Goal: Communication & Community: Answer question/provide support

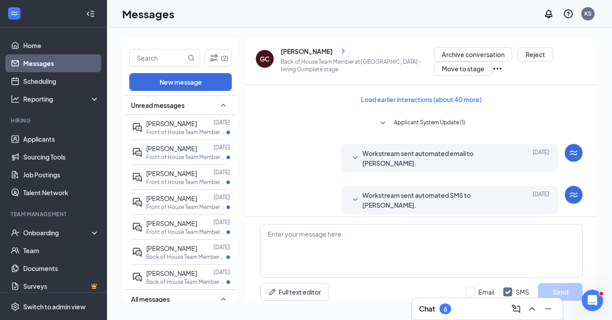
scroll to position [5, 0]
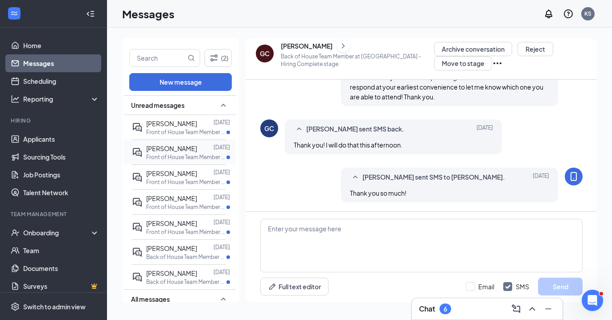
click at [171, 151] on span "[PERSON_NAME]" at bounding box center [171, 148] width 51 height 8
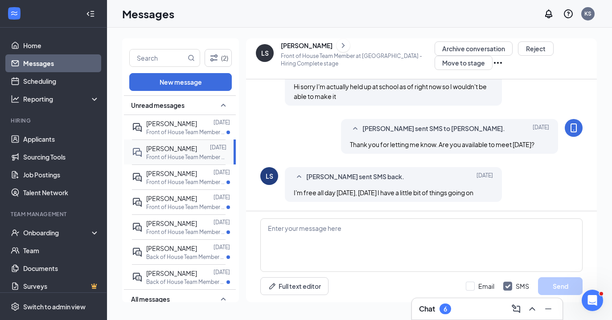
scroll to position [447, 0]
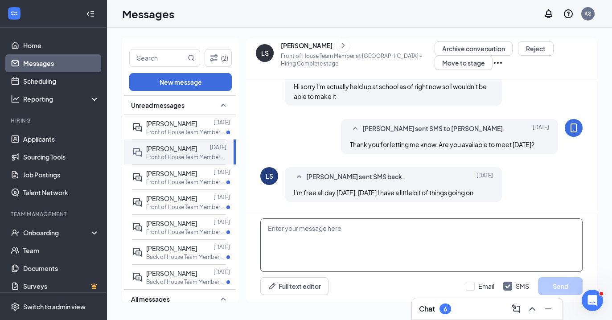
click at [331, 268] on textarea at bounding box center [421, 244] width 322 height 53
type textarea "Friday sounds great! Are you available at 11am?"
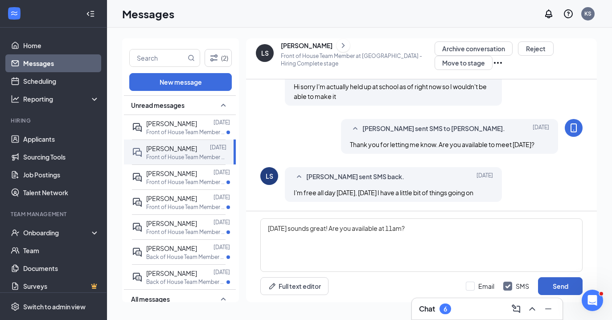
click at [559, 286] on button "Send" at bounding box center [560, 286] width 45 height 18
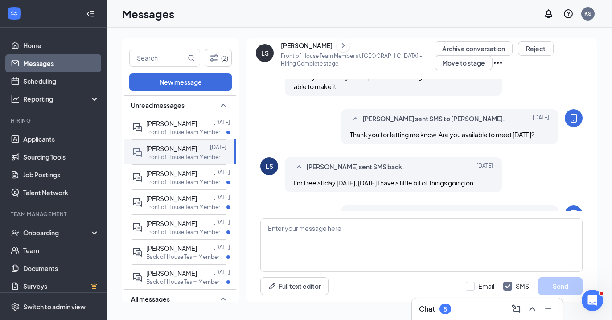
scroll to position [495, 0]
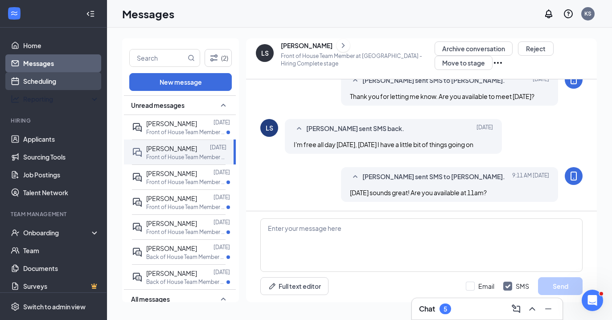
click at [48, 80] on link "Scheduling" at bounding box center [61, 81] width 76 height 18
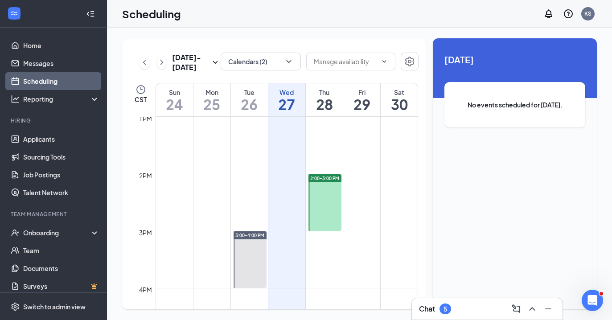
scroll to position [703, 0]
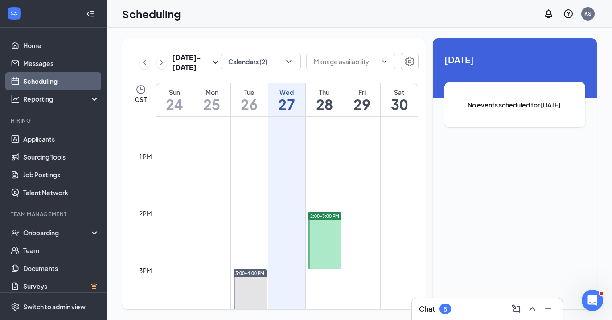
click at [327, 241] on div at bounding box center [324, 240] width 33 height 57
click at [315, 229] on div at bounding box center [324, 240] width 33 height 57
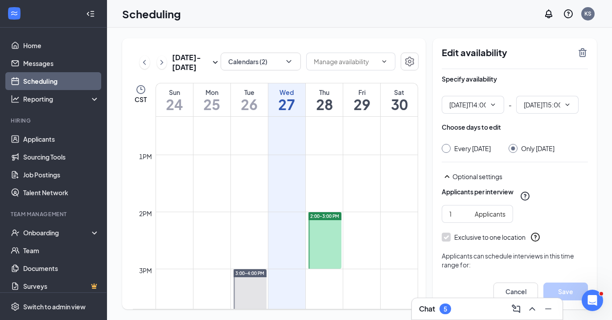
click at [326, 235] on div at bounding box center [324, 240] width 33 height 57
type input "02:00 PM"
type input "03:00 PM"
click at [579, 50] on icon "TrashOutline" at bounding box center [582, 52] width 8 height 9
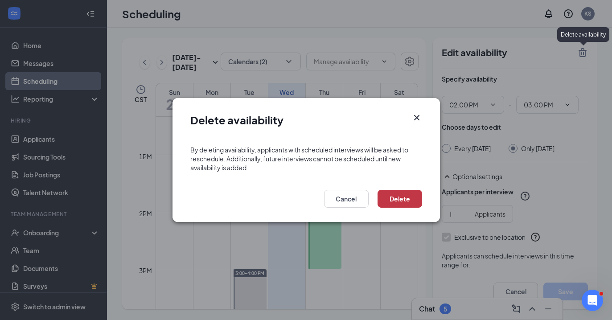
click at [406, 199] on button "Delete" at bounding box center [399, 199] width 45 height 18
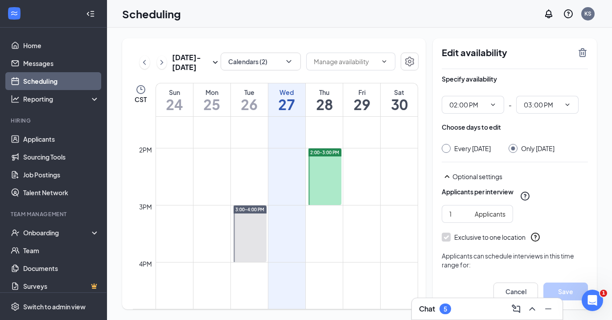
scroll to position [818, 0]
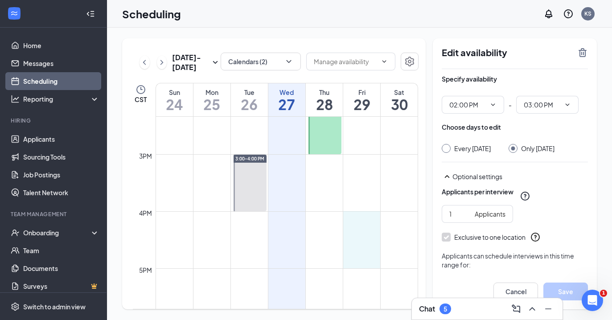
drag, startPoint x: 361, startPoint y: 214, endPoint x: 357, endPoint y: 262, distance: 48.3
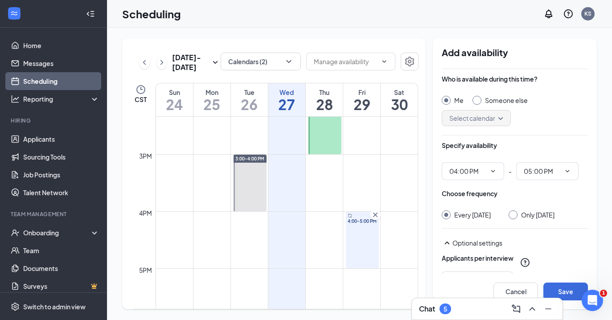
drag, startPoint x: 480, startPoint y: 177, endPoint x: 365, endPoint y: 234, distance: 128.1
click at [480, 177] on span "04:00 PM" at bounding box center [472, 171] width 62 height 18
click at [365, 234] on div "4:00-5:00 PM" at bounding box center [362, 240] width 33 height 57
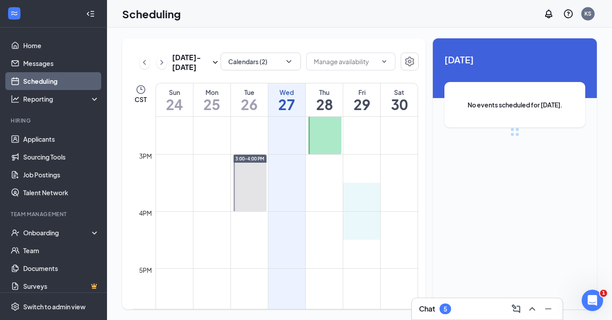
drag, startPoint x: 365, startPoint y: 234, endPoint x: 365, endPoint y: 195, distance: 38.8
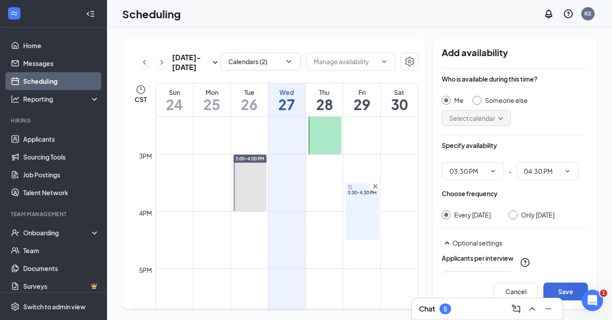
drag, startPoint x: 360, startPoint y: 198, endPoint x: 362, endPoint y: 172, distance: 25.9
click at [491, 171] on icon "ChevronDown" at bounding box center [492, 171] width 7 height 7
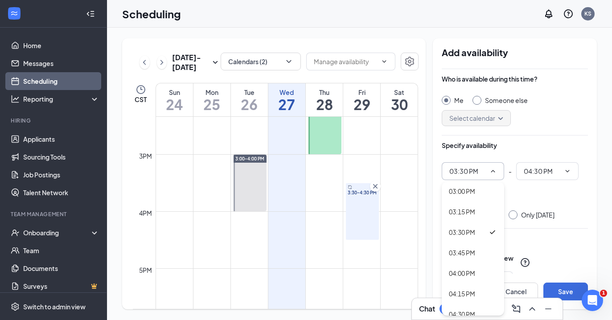
scroll to position [1201, 0]
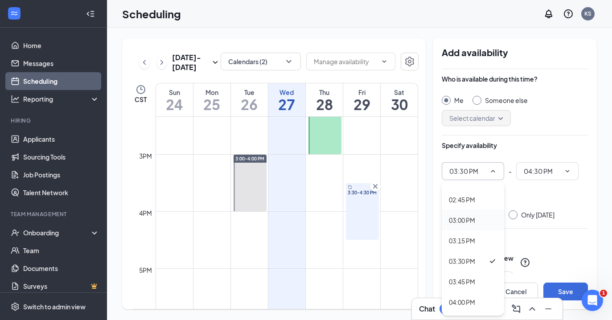
click at [469, 217] on div "03:00 PM" at bounding box center [462, 220] width 26 height 10
type input "03:00 PM"
type input "04:00 PM"
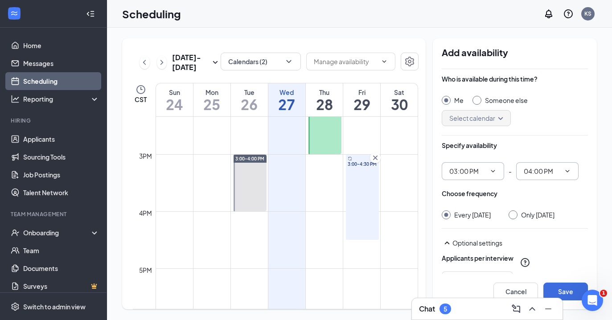
click at [545, 170] on input "04:00 PM" at bounding box center [541, 171] width 37 height 10
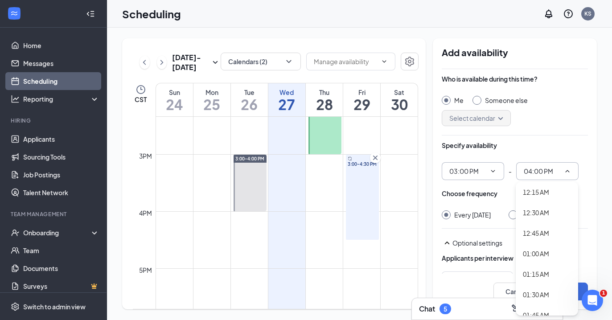
click at [540, 125] on div "Select calendar" at bounding box center [514, 118] width 146 height 16
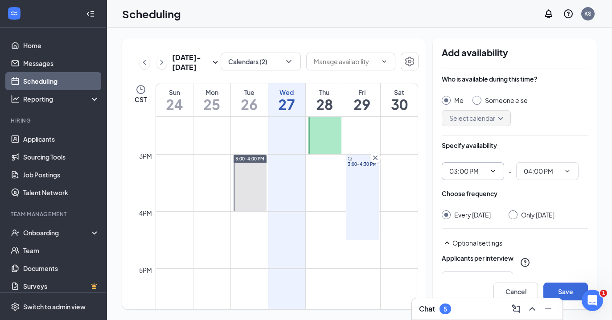
click at [525, 209] on div "Choose frequency Every Friday Only Friday, Aug 29" at bounding box center [514, 204] width 146 height 30
click at [525, 214] on div "Only Friday, Aug 29" at bounding box center [537, 214] width 33 height 9
click at [515, 214] on input "Only Friday, Aug 29" at bounding box center [511, 213] width 6 height 6
radio input "true"
radio input "false"
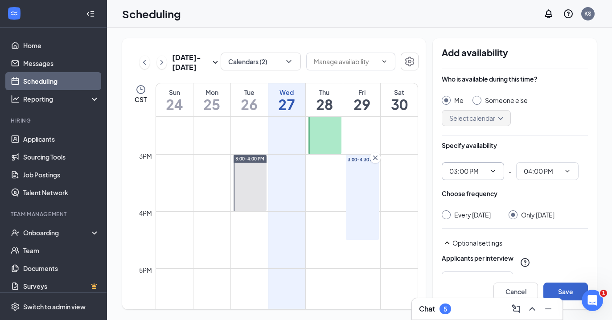
click at [571, 292] on button "Save" at bounding box center [565, 291] width 45 height 18
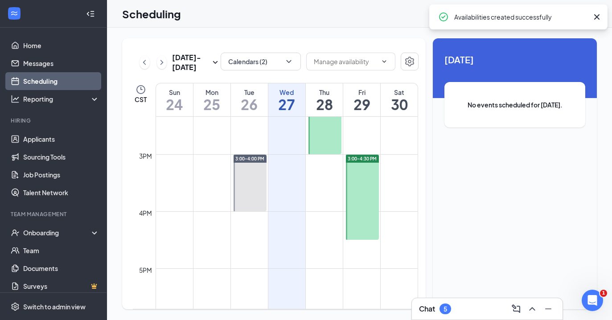
click at [365, 182] on div at bounding box center [362, 197] width 33 height 85
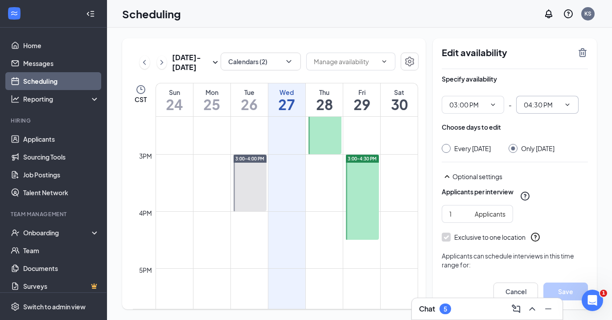
click at [535, 110] on span "04:30 PM" at bounding box center [547, 105] width 62 height 18
click at [552, 178] on div "04:00 PM" at bounding box center [547, 180] width 48 height 10
type input "04:00 PM"
click at [565, 290] on button "Save" at bounding box center [565, 291] width 45 height 18
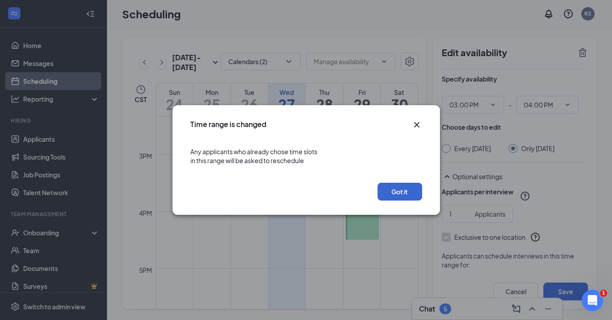
click at [404, 196] on button "Got it" at bounding box center [399, 192] width 45 height 18
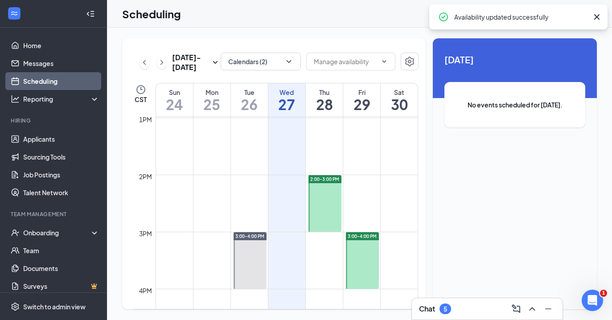
scroll to position [732, 0]
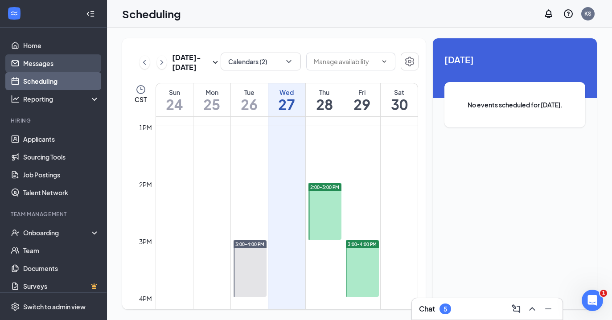
click at [25, 64] on link "Messages" at bounding box center [61, 63] width 76 height 18
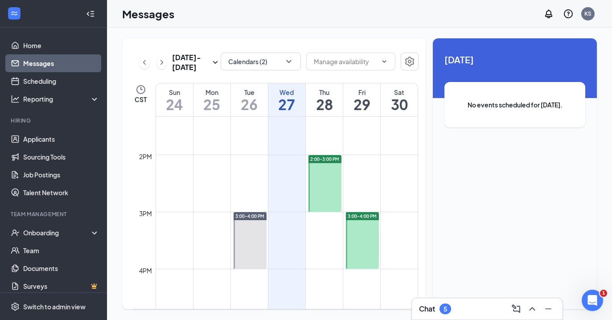
scroll to position [854, 0]
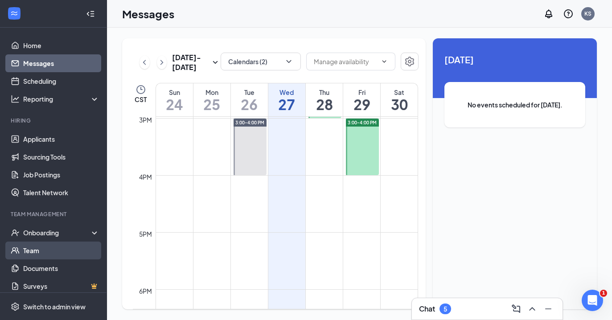
click at [67, 242] on link "Team" at bounding box center [61, 250] width 76 height 18
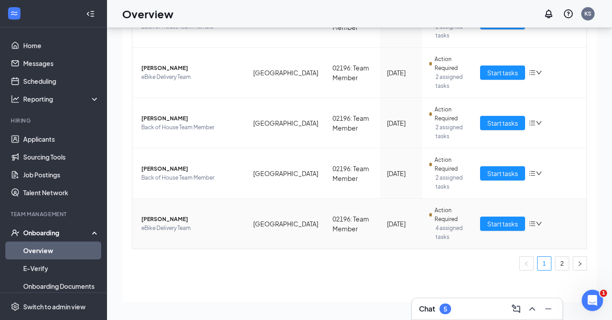
scroll to position [40, 0]
click at [497, 222] on span "Start tasks" at bounding box center [502, 224] width 31 height 10
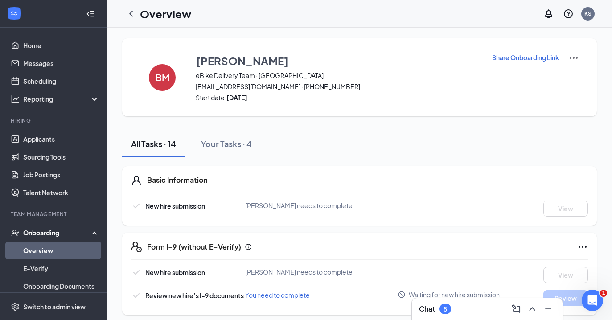
click at [48, 259] on link "Overview" at bounding box center [61, 250] width 76 height 18
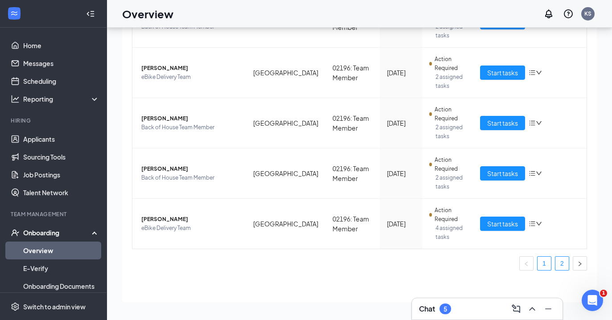
scroll to position [40, 0]
click at [560, 260] on link "2" at bounding box center [561, 263] width 13 height 13
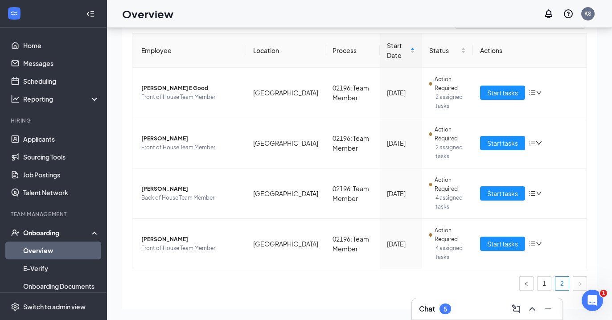
scroll to position [47, 0]
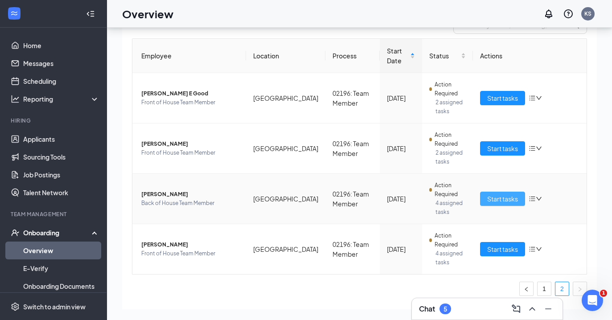
click at [502, 201] on span "Start tasks" at bounding box center [502, 199] width 31 height 10
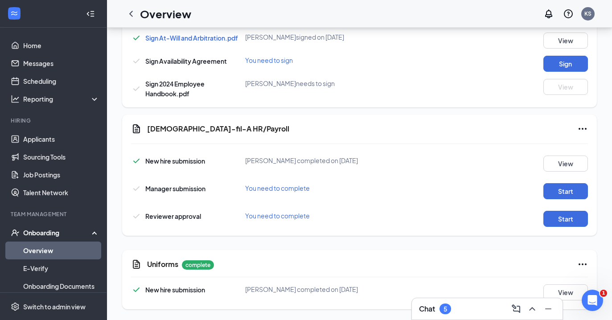
scroll to position [517, 0]
click at [564, 288] on button "View" at bounding box center [565, 292] width 45 height 16
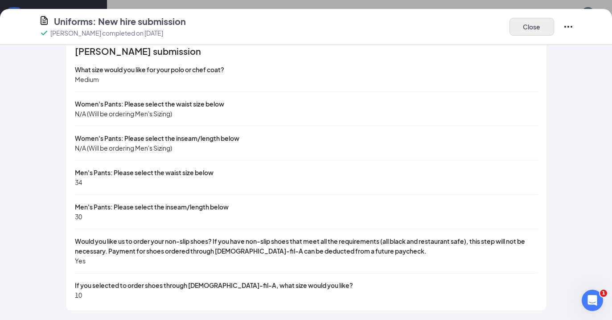
click at [541, 23] on button "Close" at bounding box center [531, 27] width 45 height 18
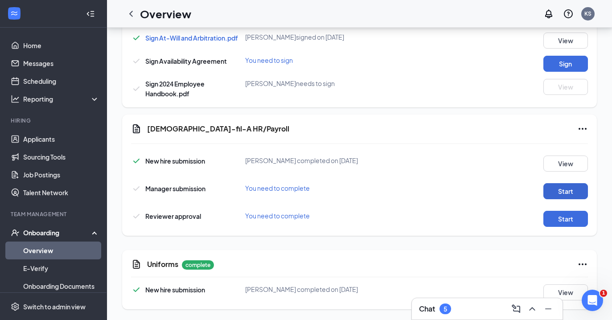
click at [566, 196] on button "Start" at bounding box center [565, 191] width 45 height 16
click at [576, 192] on button "Start" at bounding box center [565, 191] width 45 height 16
click at [572, 209] on div "Reviewer approval You need to complete Start" at bounding box center [359, 216] width 457 height 20
click at [568, 214] on button "Start" at bounding box center [565, 219] width 45 height 16
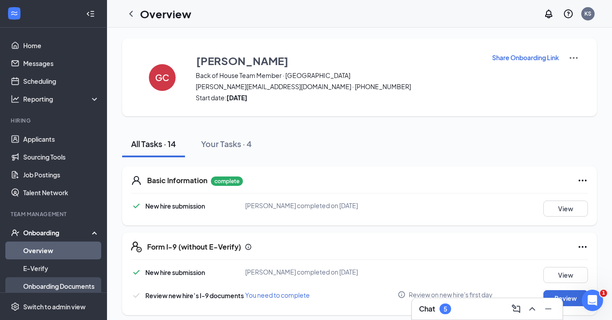
scroll to position [0, 0]
click at [62, 249] on link "Overview" at bounding box center [61, 250] width 76 height 18
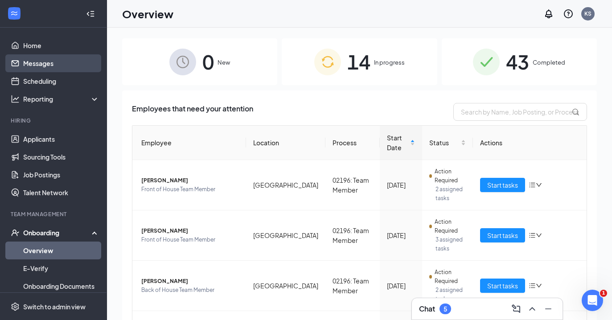
click at [43, 61] on link "Messages" at bounding box center [61, 63] width 76 height 18
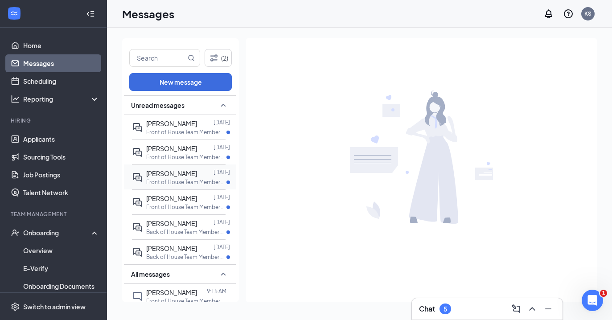
click at [175, 177] on div "[PERSON_NAME]" at bounding box center [171, 173] width 51 height 10
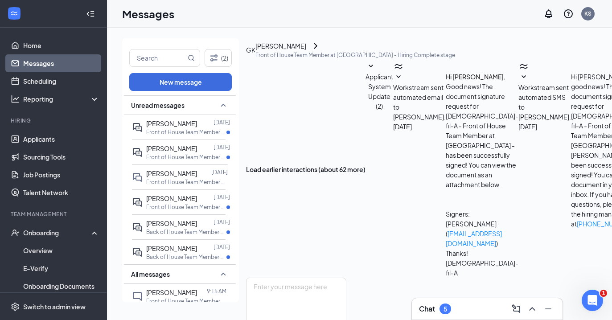
scroll to position [121, 0]
click at [339, 278] on textarea at bounding box center [296, 304] width 100 height 53
type textarea "z"
click at [163, 118] on div "[PERSON_NAME] [DATE] Front of House Team Member at [GEOGRAPHIC_DATA]" at bounding box center [179, 127] width 94 height 25
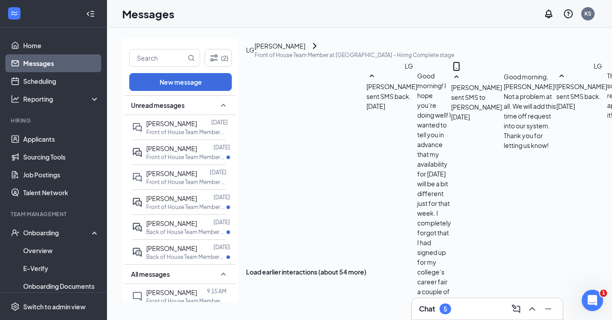
scroll to position [6, 0]
click at [161, 178] on p "Front of House Team Member at [GEOGRAPHIC_DATA]" at bounding box center [186, 182] width 80 height 8
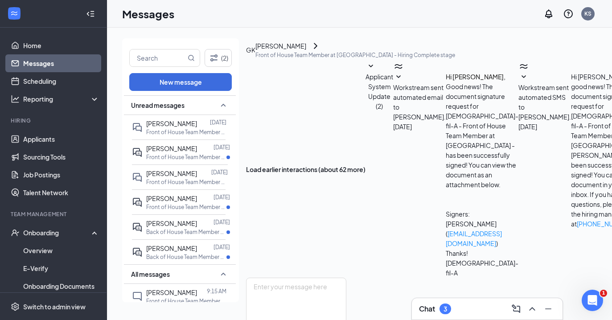
scroll to position [224, 0]
click at [346, 278] on textarea at bounding box center [296, 304] width 100 height 53
type textarea "H"
type textarea "Good morning, [PERSON_NAME]!"
